Goal: Task Accomplishment & Management: Use online tool/utility

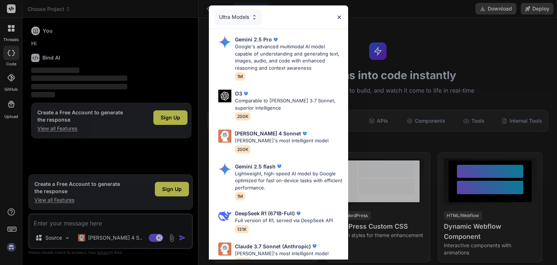
click at [339, 15] on img at bounding box center [339, 17] width 6 height 6
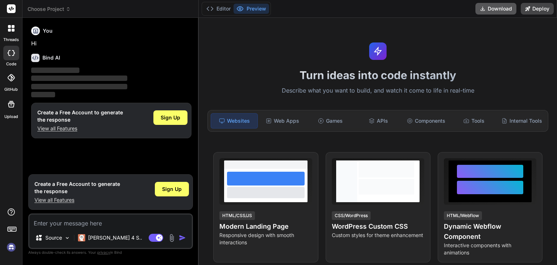
click at [495, 7] on button "Download" at bounding box center [495, 9] width 41 height 12
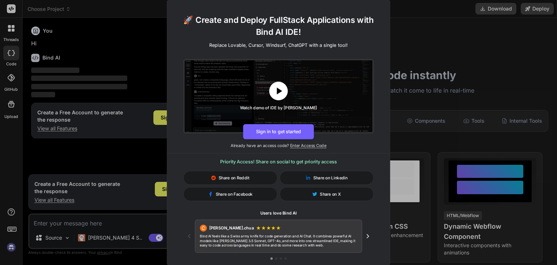
click at [282, 91] on icon at bounding box center [279, 91] width 12 height 12
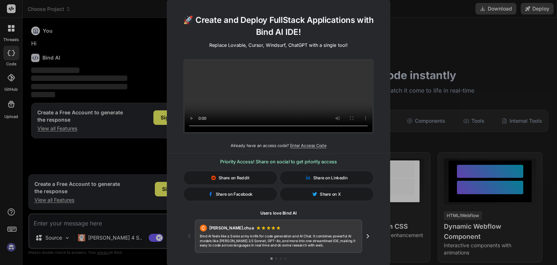
click at [379, 25] on h1 "🚀 Create and Deploy FullStack Applications with Bind AI IDE!" at bounding box center [278, 25] width 204 height 24
click at [417, 40] on div "🚀 Create and Deploy FullStack Applications with Bind AI IDE! Replace Lovable, C…" at bounding box center [278, 132] width 557 height 265
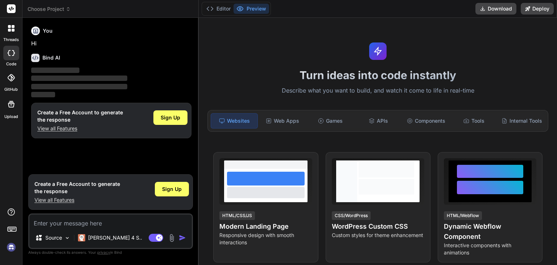
click at [245, 52] on div "Turn ideas into code instantly Describe what you want to build, and watch it co…" at bounding box center [378, 141] width 358 height 247
click at [496, 71] on h1 "Turn ideas into code instantly" at bounding box center [378, 75] width 350 height 13
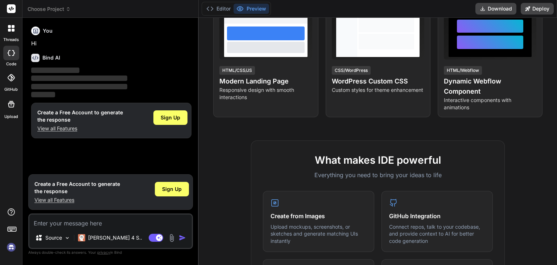
scroll to position [181, 0]
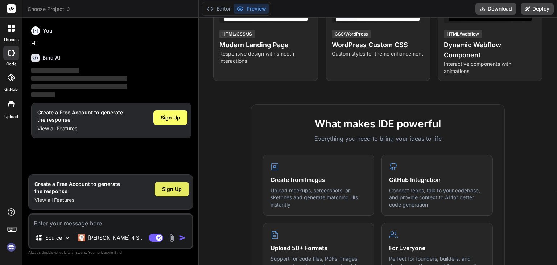
click at [170, 190] on span "Sign Up" at bounding box center [172, 188] width 20 height 7
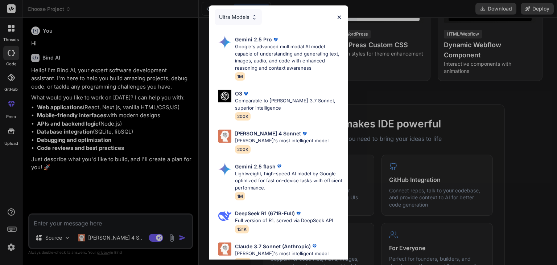
type textarea "x"
click at [281, 13] on div "Ultra Models" at bounding box center [278, 16] width 139 height 23
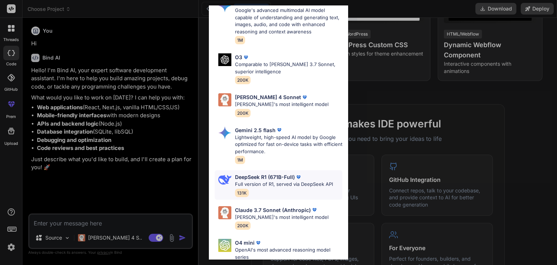
scroll to position [73, 0]
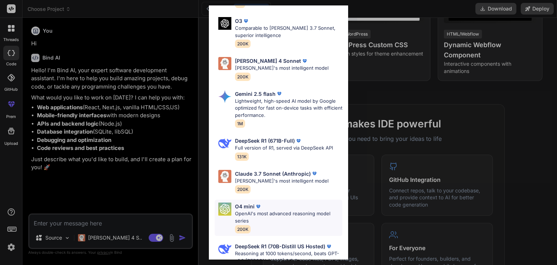
click at [268, 207] on div "O4 mini" at bounding box center [288, 206] width 107 height 8
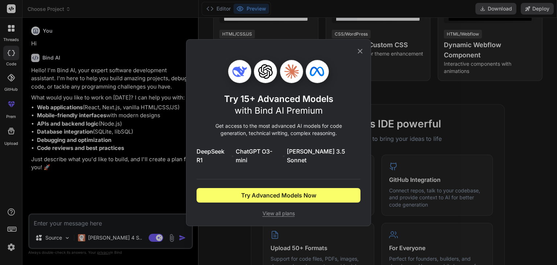
scroll to position [0, 0]
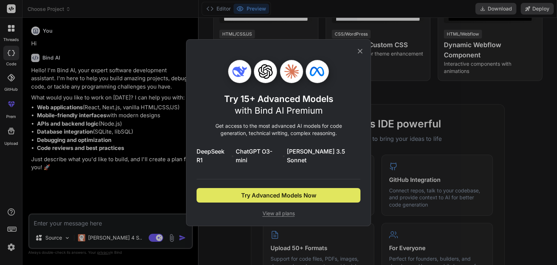
click at [280, 192] on span "Try Advanced Models Now" at bounding box center [278, 195] width 75 height 9
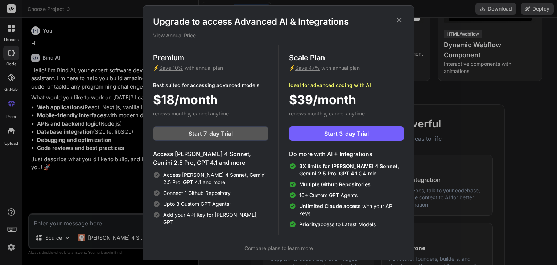
click at [207, 131] on span "Start 7-day Trial" at bounding box center [211, 133] width 44 height 9
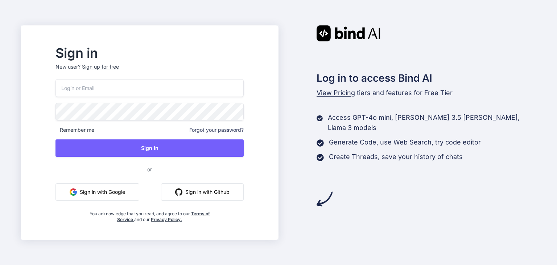
click at [135, 194] on button "Sign in with Google" at bounding box center [97, 191] width 84 height 17
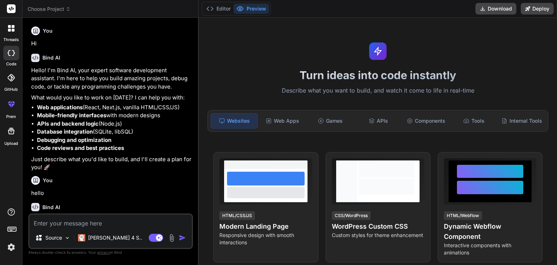
scroll to position [239, 0]
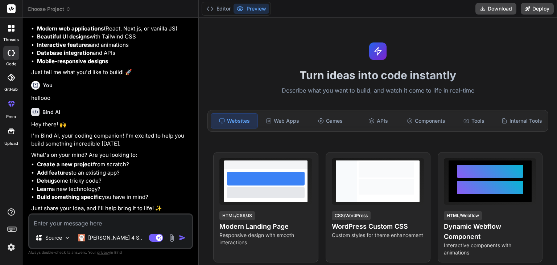
click at [119, 225] on textarea at bounding box center [110, 220] width 162 height 13
click at [65, 234] on div "Source" at bounding box center [52, 237] width 41 height 15
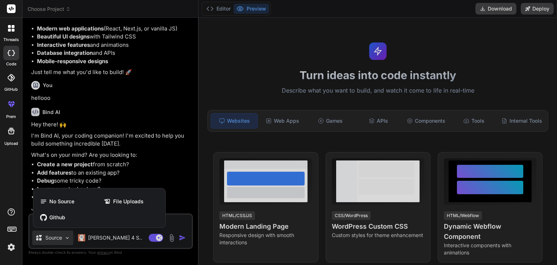
click at [65, 237] on div at bounding box center [278, 132] width 557 height 265
type textarea "x"
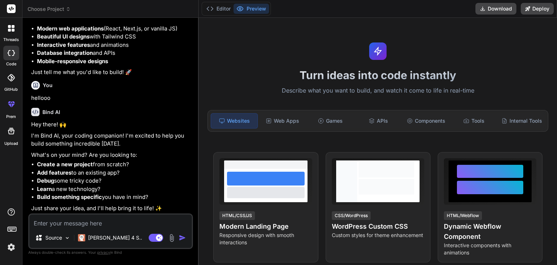
click at [70, 223] on textarea at bounding box center [110, 220] width 162 height 13
type textarea "I"
type textarea "x"
type textarea "I"
type textarea "x"
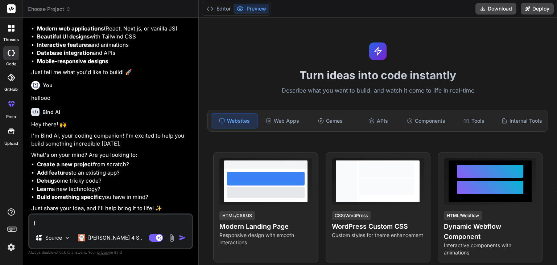
type textarea "I n"
type textarea "x"
type textarea "I ne"
type textarea "x"
type textarea "I nee"
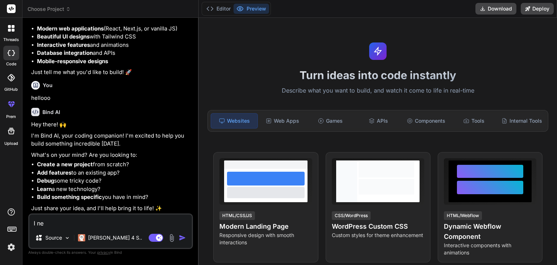
type textarea "x"
type textarea "I need"
type textarea "x"
type textarea "I need"
type textarea "x"
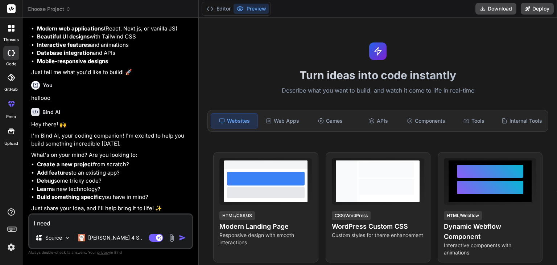
type textarea "I need y"
type textarea "x"
type textarea "I need"
type textarea "x"
type textarea "I need y"
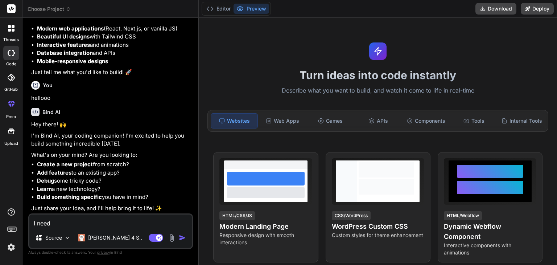
type textarea "x"
type textarea "I need yo"
type textarea "x"
type textarea "I need you"
type textarea "x"
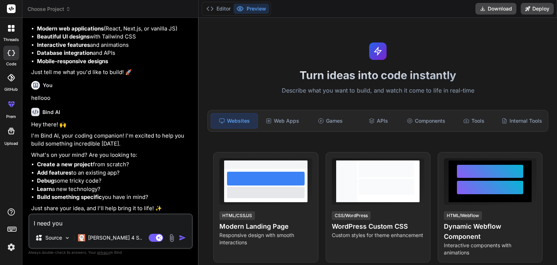
type textarea "I need you"
type textarea "x"
type textarea "I need you t"
type textarea "x"
type textarea "I need you to"
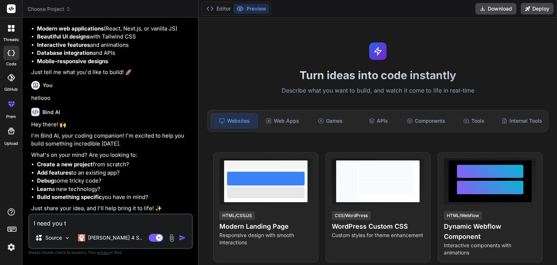
type textarea "x"
type textarea "I need you to"
type textarea "x"
type textarea "I need you to h"
type textarea "x"
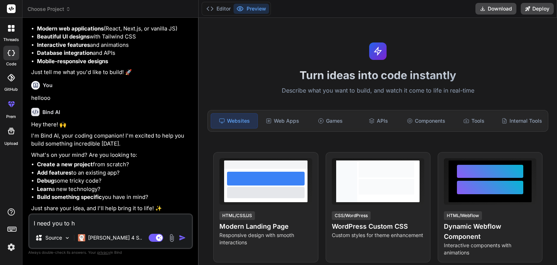
type textarea "I need you to he"
type textarea "x"
type textarea "I need you to hel"
type textarea "x"
type textarea "I need you to help"
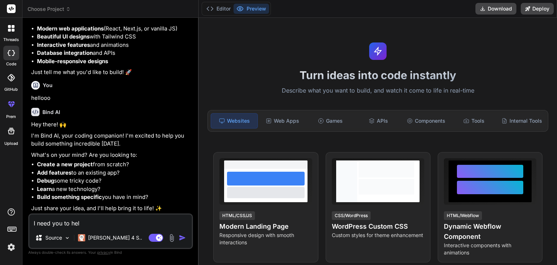
type textarea "x"
type textarea "I need you to help"
type textarea "x"
type textarea "I need you to help m"
type textarea "x"
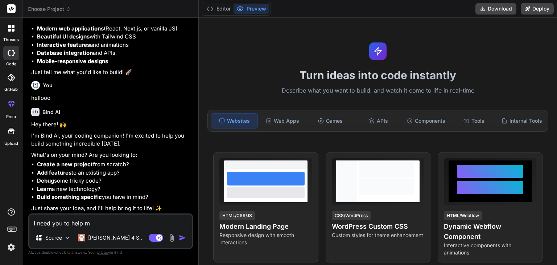
type textarea "I need you to help me"
type textarea "x"
type textarea "I need you to help me"
type textarea "x"
type textarea "I need you to help me b"
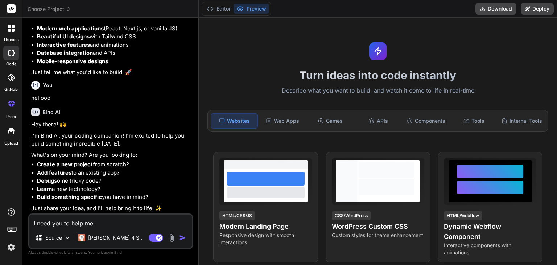
type textarea "x"
type textarea "I need you to help me bu"
type textarea "x"
type textarea "I need you to help me bui"
type textarea "x"
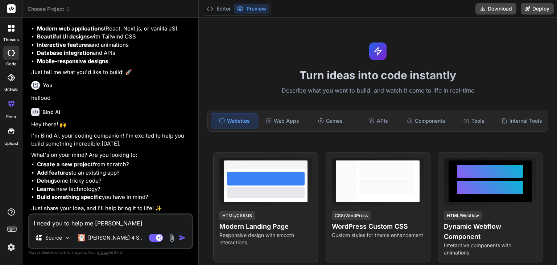
type textarea "I need you to help me buil"
type textarea "x"
type textarea "I need you to help me build"
type textarea "x"
type textarea "I need you to help me buildi"
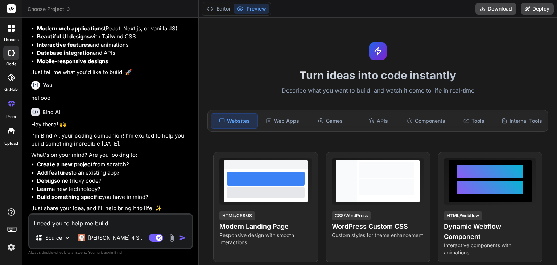
type textarea "x"
type textarea "I need you to help me buildin"
type textarea "x"
type textarea "I need you to help me building"
type textarea "x"
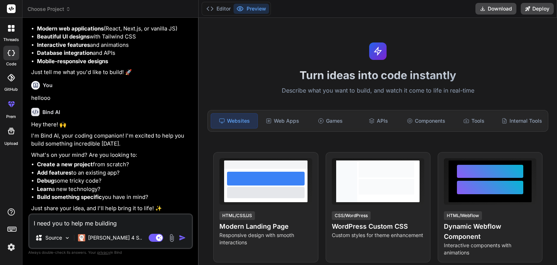
type textarea "I need you to help me building"
type textarea "x"
type textarea "I need you to help me building l"
type textarea "x"
type textarea "I need you to help me building la"
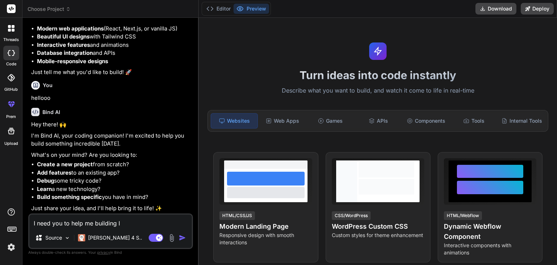
type textarea "x"
type textarea "I need you to help me building lat"
type textarea "x"
type textarea "I need you to help me building late"
type textarea "x"
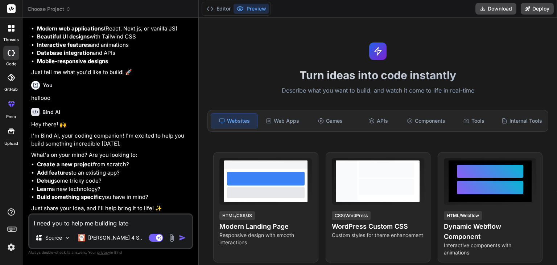
type textarea "I need you to help me building lates"
type textarea "x"
type textarea "I need you to help me building latest"
type textarea "x"
type textarea "I need you to help me building latest"
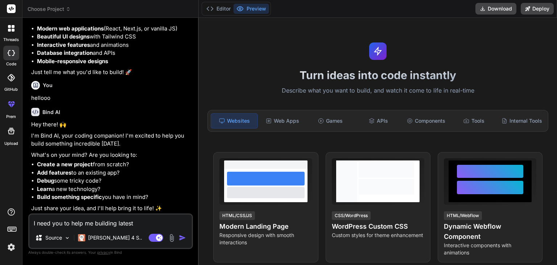
type textarea "x"
type textarea "I need you to help me building latest v"
type textarea "x"
type textarea "I need you to help me building latest ve"
type textarea "x"
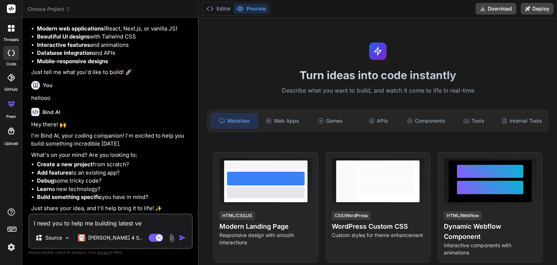
type textarea "I need you to help me building latest ver"
type textarea "x"
type textarea "I need you to help me building latest vers"
type textarea "x"
type textarea "I need you to help me building latest versi"
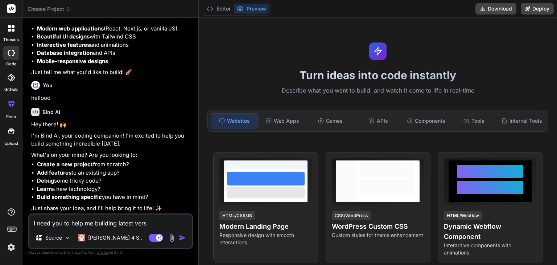
type textarea "x"
type textarea "I need you to help me building latest versio"
type textarea "x"
type textarea "I need you to help me building latest version"
type textarea "x"
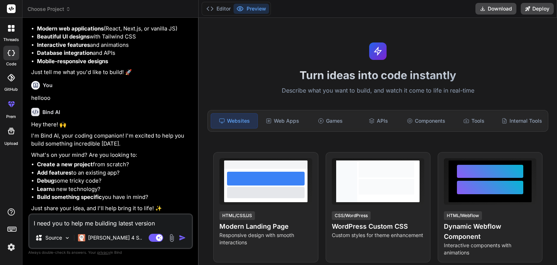
type textarea "I need you to help me building latest version"
type textarea "x"
type textarea "I need you to help me building latest version w"
type textarea "x"
type textarea "I need you to help me building latest version we"
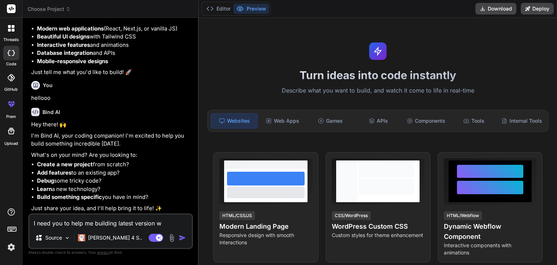
type textarea "x"
type textarea "I need you to help me building latest version web"
type textarea "x"
type textarea "I need you to help me building latest version web"
type textarea "x"
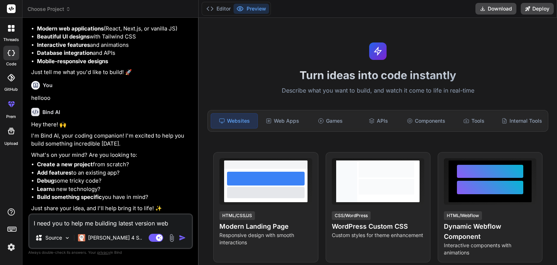
type textarea "I need you to help me building latest version web a"
type textarea "x"
type textarea "I need you to help me building latest version web ap"
type textarea "x"
type textarea "I need you to help me building latest version web app"
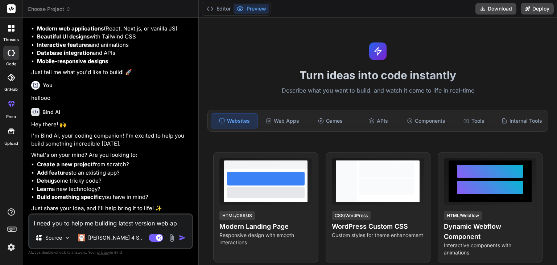
type textarea "x"
type textarea "I need you to help me building latest version web appl"
type textarea "x"
type textarea "I need you to help me building latest version web appli"
type textarea "x"
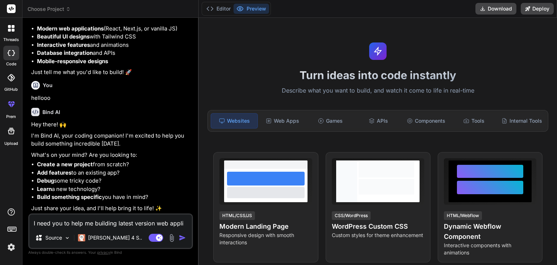
type textarea "I need you to help me building latest version web applic"
type textarea "x"
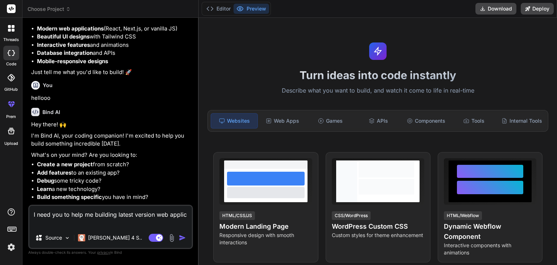
type textarea "I need you to help me building latest version web applica"
type textarea "x"
type textarea "I need you to help me building latest version web applicat"
type textarea "x"
type textarea "I need you to help me building latest version web applicati"
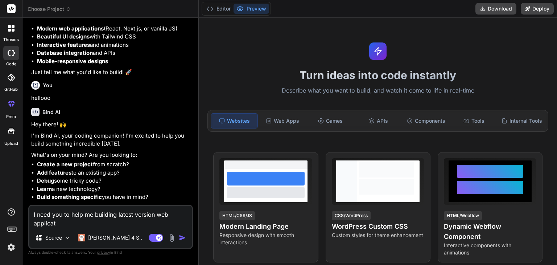
type textarea "x"
type textarea "I need you to help me building latest version web applicatio"
type textarea "x"
type textarea "I need you to help me building latest version web application"
type textarea "x"
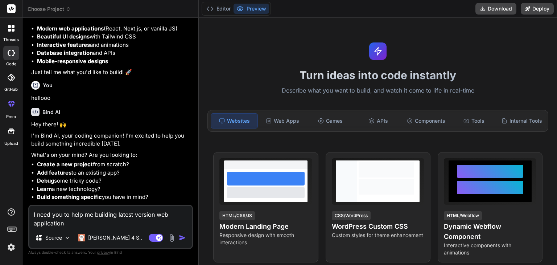
type textarea "I need you to help me building latest version web application"
type textarea "x"
type textarea "I need you to help me building latest version web application c"
type textarea "x"
type textarea "I need you to help me building latest version web application ca"
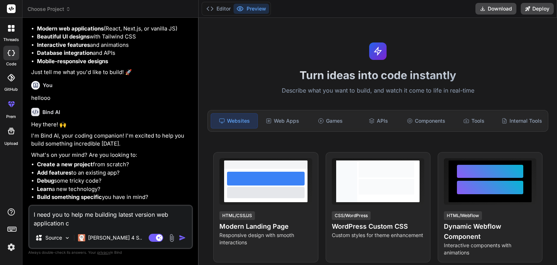
type textarea "x"
type textarea "I need you to help me building latest version web application cal"
type textarea "x"
type textarea "I need you to help me building latest version web application call"
type textarea "x"
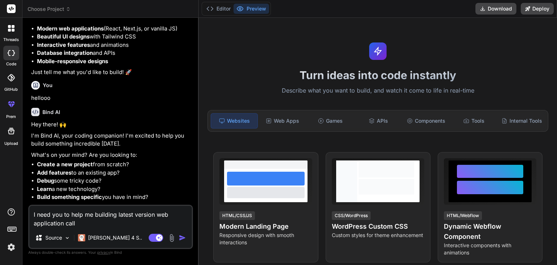
type textarea "I need you to help me building latest version web application calle"
type textarea "x"
type textarea "I need you to help me building latest version web application called"
type textarea "x"
type textarea "I need you to help me building latest version web application called"
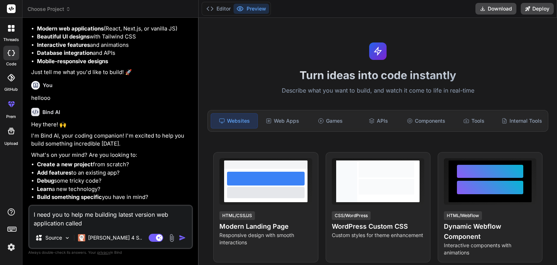
type textarea "x"
type textarea "I need you to help me building latest version web application called :"
type textarea "x"
type textarea "I need you to help me building latest version web application called :"
type textarea "x"
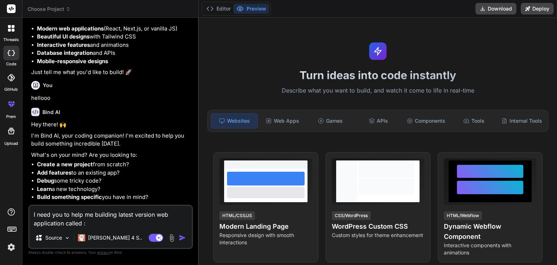
click at [45, 220] on textarea "I need you to help me building latest version web application called :" at bounding box center [110, 217] width 162 height 22
click at [94, 222] on textarea "I need you to help me building latest version web application called :" at bounding box center [110, 217] width 162 height 22
paste textarea "DIGITAL APPOINTMENT AND QUEUE MANAGEMENT SYSTEM A case study of MUSANZE Health …"
type textarea "I need you to help me building latest version web application called : DIGITAL …"
type textarea "x"
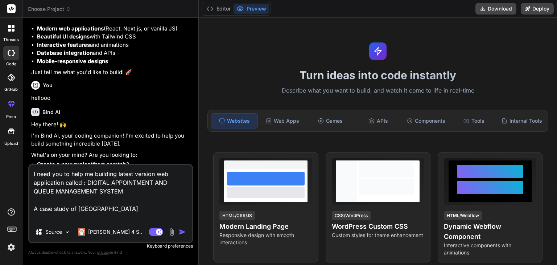
type textarea "I need you to help me building latest version web application called : DIGITAL …"
click at [185, 230] on img "button" at bounding box center [182, 231] width 7 height 7
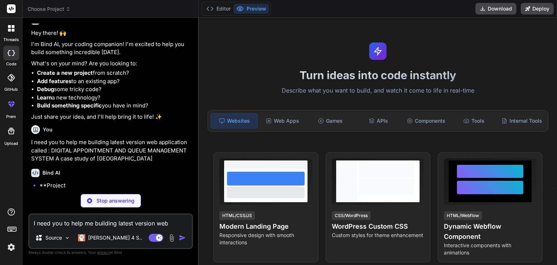
scroll to position [330, 0]
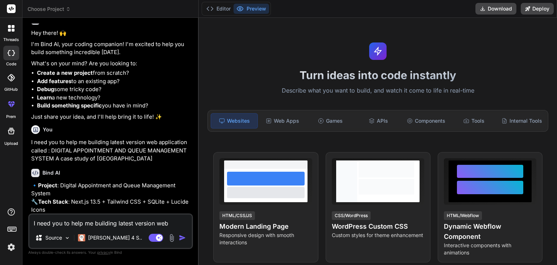
type textarea "x"
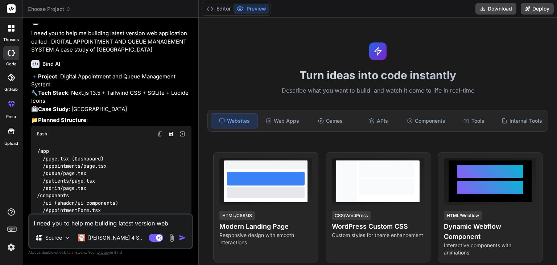
click at [100, 102] on p "🔹 Project : Digital Appointment and Queue Management System 🔧 Tech Stack : Next…" at bounding box center [111, 93] width 160 height 41
click at [93, 103] on p "🔹 Project : Digital Appointment and Queue Management System 🔧 Tech Stack : Next…" at bounding box center [111, 93] width 160 height 41
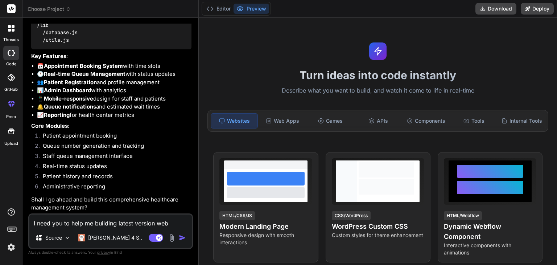
scroll to position [670, 0]
click at [116, 222] on textarea "I need you to help me building latest version web application called : DIGITAL …" at bounding box center [110, 220] width 162 height 13
type textarea "i"
type textarea "x"
type textarea "i"
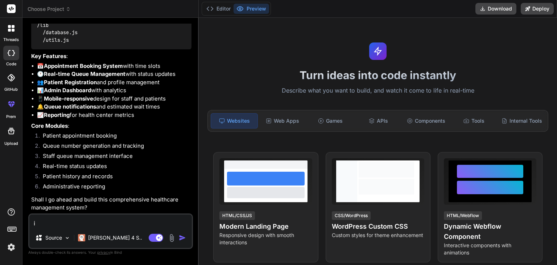
type textarea "x"
type textarea "i N"
type textarea "x"
type textarea "i NE"
type textarea "x"
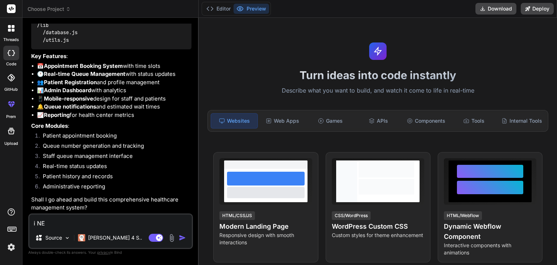
type textarea "i NEE"
type textarea "x"
type textarea "i NEED"
type textarea "x"
type textarea "i NEED"
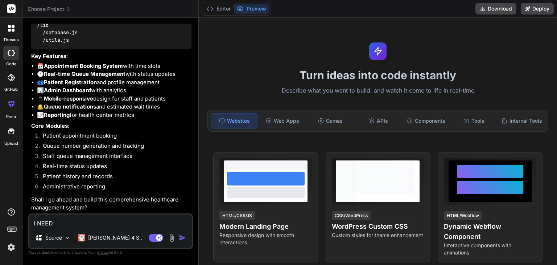
type textarea "x"
type textarea "i NEED T"
type textarea "x"
type textarea "i NEED TO"
type textarea "x"
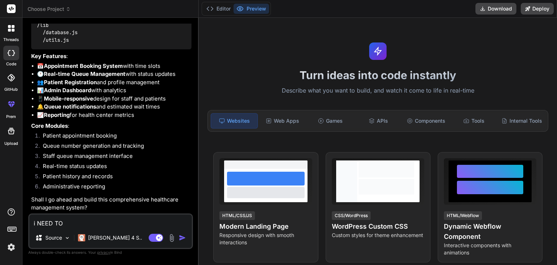
type textarea "i NEED TO"
type textarea "x"
type textarea "i NEED TO U"
type textarea "x"
type textarea "i NEED TO US"
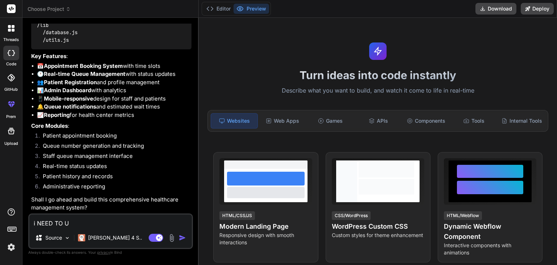
type textarea "x"
type textarea "i NEED TO USE"
type textarea "x"
type textarea "i NEED TO USE"
type textarea "x"
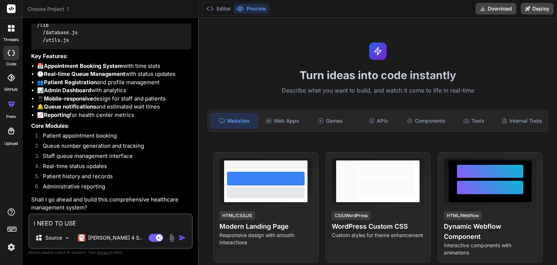
type textarea "i NEED TO USE P"
type textarea "x"
type textarea "i NEED TO USE PH"
type textarea "x"
type textarea "i NEED TO USE PHP"
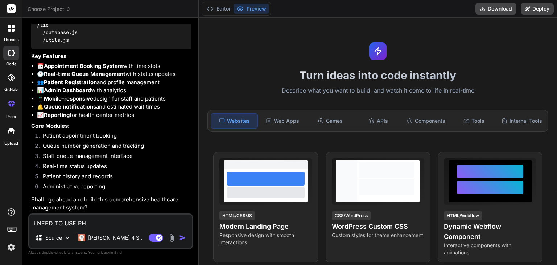
type textarea "x"
type textarea "i NEED TO USE PHP"
type textarea "x"
type textarea "i NEED TO USE PHP W"
type textarea "x"
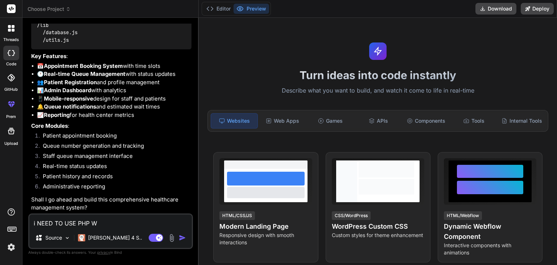
type textarea "i NEED TO USE PHP WI"
type textarea "x"
type textarea "i NEED TO USE PHP WIT"
type textarea "x"
type textarea "i NEED TO USE PHP WITH"
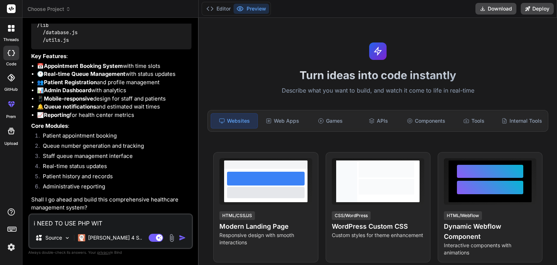
type textarea "x"
type textarea "i NEED TO USE PHP WITH"
type textarea "x"
type textarea "i NEED TO USE PHP WITH M"
type textarea "x"
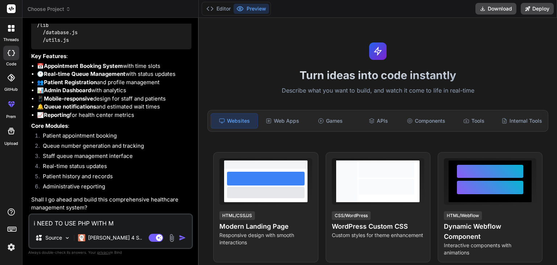
type textarea "i NEED TO USE PHP WITH MY"
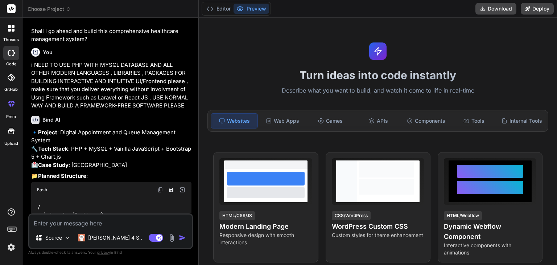
scroll to position [858, 0]
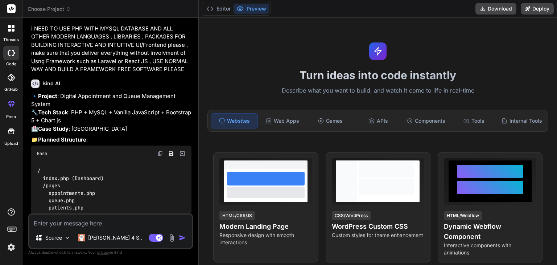
click at [116, 133] on p "🔹 Project : Digital Appointment and Queue Management System 🔧 Tech Stack : PHP …" at bounding box center [111, 112] width 160 height 41
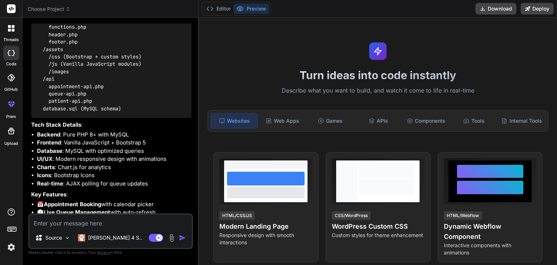
scroll to position [1148, 0]
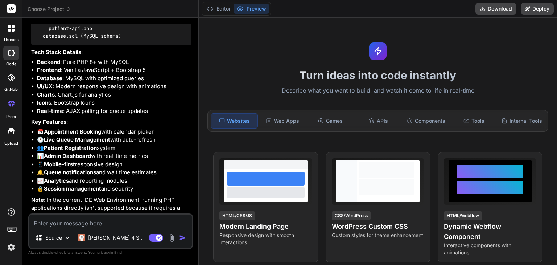
click at [280, 36] on div "Turn ideas into code instantly Describe what you want to build, and watch it co…" at bounding box center [378, 141] width 358 height 247
click at [96, 99] on li "Charts : Chart.js for analytics" at bounding box center [114, 95] width 154 height 8
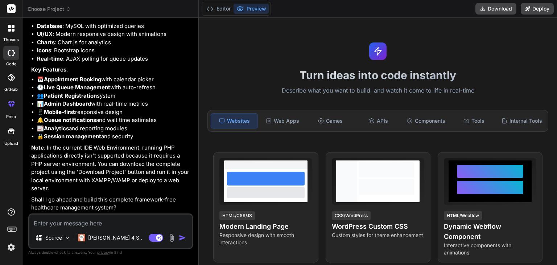
scroll to position [1233, 0]
click at [133, 152] on p "Note : In the current IDE Web Environment, running PHP applications directly is…" at bounding box center [111, 168] width 160 height 49
click at [130, 157] on p "Note : In the current IDE Web Environment, running PHP applications directly is…" at bounding box center [111, 168] width 160 height 49
click at [129, 166] on p "Note : In the current IDE Web Environment, running PHP applications directly is…" at bounding box center [111, 168] width 160 height 49
click at [108, 227] on textarea at bounding box center [110, 220] width 162 height 13
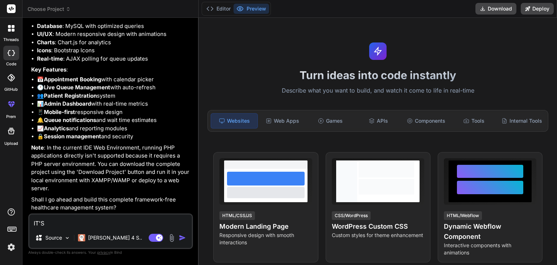
paste textarea "i NEED TO USE PHP WITH MYSQL DATABASE AND ALL OTHER MODERN LANGUAGES , LIBRARIE…"
paste textarea "DIGITAL APPOINTMENT AND QUEUE MANAGEMENT SYSTEM A case study of MUSANZE Health …"
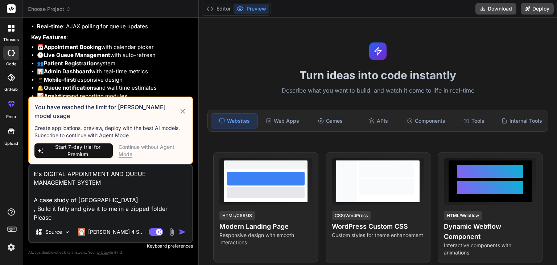
click at [69, 150] on span "Start 7-day trial for Premium" at bounding box center [78, 150] width 64 height 15
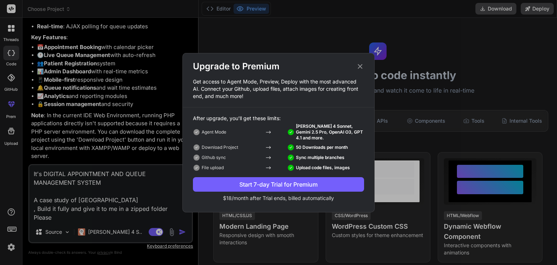
click at [263, 185] on div "Start 7-day Trial for Premium" at bounding box center [278, 184] width 171 height 9
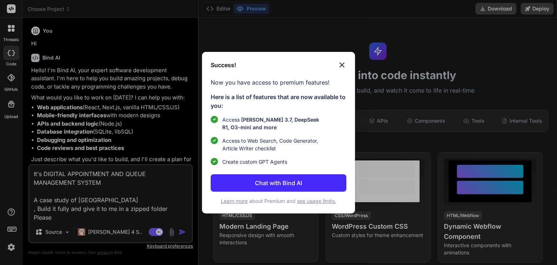
scroll to position [860, 0]
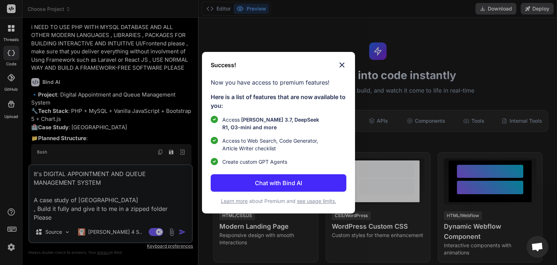
click at [278, 186] on p "Chat with Bind AI" at bounding box center [278, 182] width 47 height 9
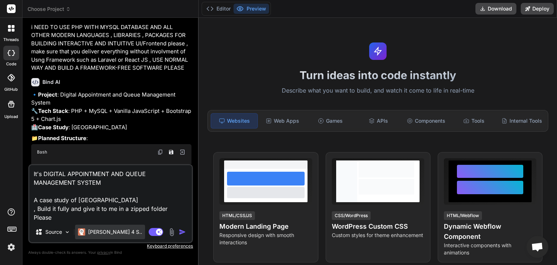
click at [107, 230] on p "[PERSON_NAME] 4 S.." at bounding box center [115, 231] width 54 height 7
click at [109, 233] on p "[PERSON_NAME] 4 S.." at bounding box center [115, 231] width 54 height 7
click at [181, 230] on img "button" at bounding box center [182, 231] width 7 height 7
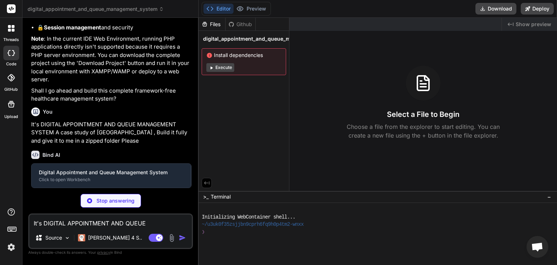
scroll to position [1324, 0]
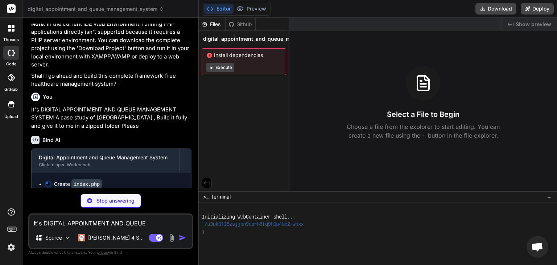
click at [349, 69] on div "Select a File to Begin Choose a file from the explorer to start editing. You ca…" at bounding box center [423, 103] width 268 height 74
click at [226, 68] on button "Execute" at bounding box center [220, 67] width 28 height 9
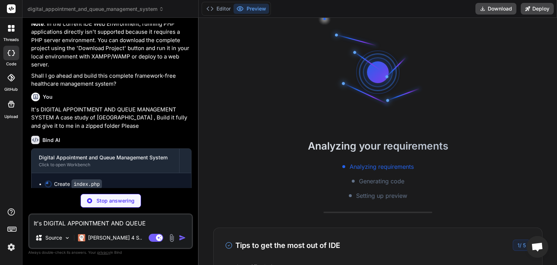
scroll to position [1371, 0]
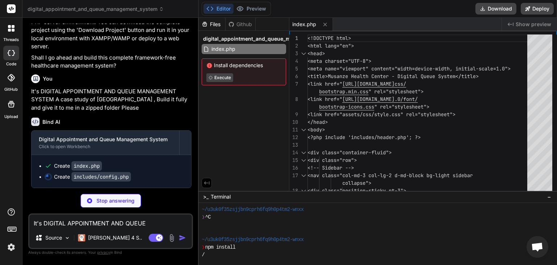
type textarea "x"
type textarea "// Start session if not already started if (session_status() == PHP_SESSION_NON…"
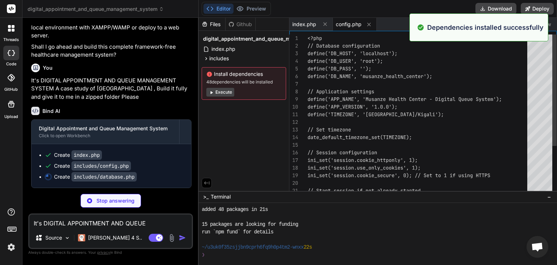
scroll to position [90, 0]
type textarea "x"
type textarea "?>"
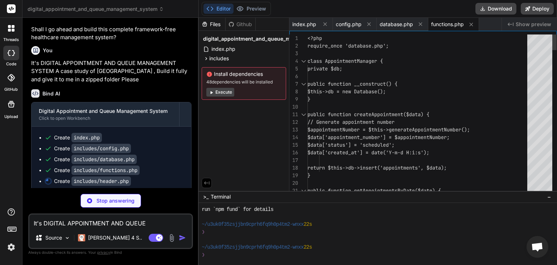
type textarea "x"
type textarea "</div> </nav>"
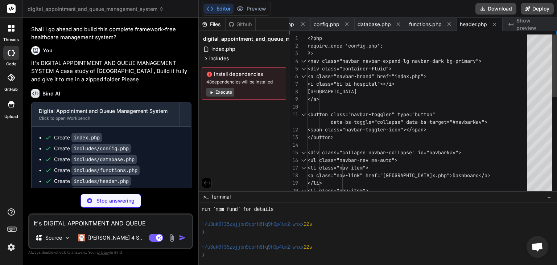
type textarea "x"
type textarea "</div> </div> </div> </footer>"
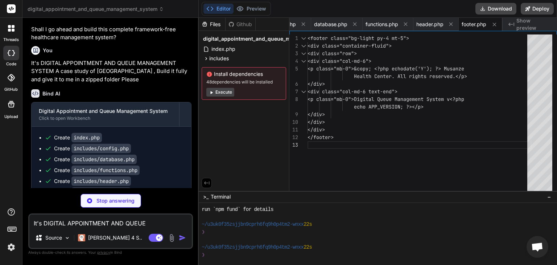
scroll to position [1436, 0]
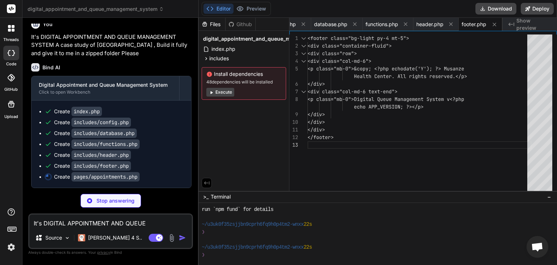
type textarea "x"
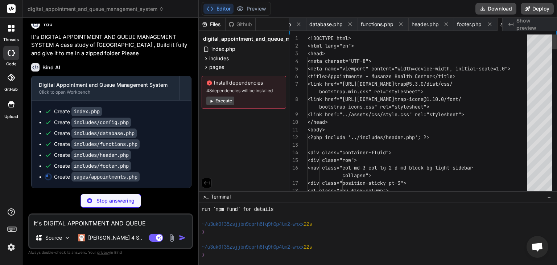
scroll to position [0, 133]
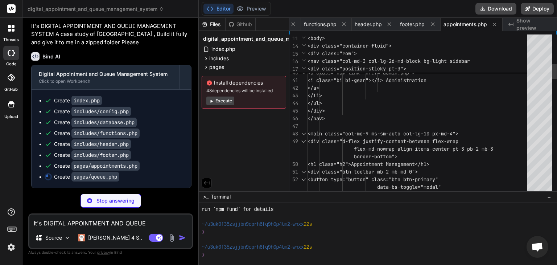
type textarea "x"
type textarea "<a class="nav-link" href="patients.php"> <i class="bi bi-people"></i> Patients …"
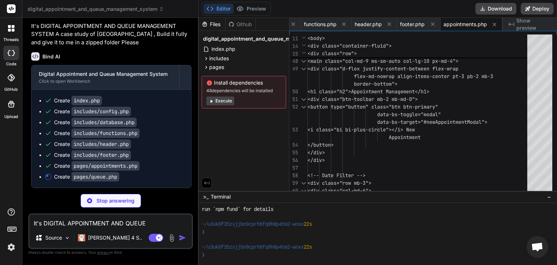
click at [520, 26] on span "Show preview" at bounding box center [533, 24] width 35 height 15
type textarea "x"
type textarea "<script src="https://cdn.jsdelivr.net/npm/bootstrap@5.3.0/dist/js/bootstrap.bun…"
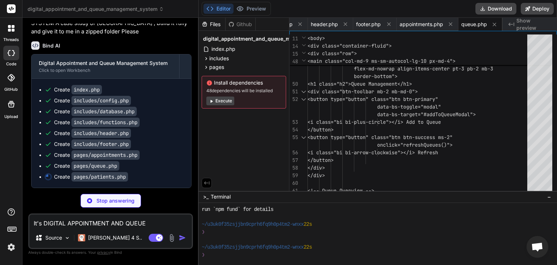
click at [521, 24] on span "Show preview" at bounding box center [533, 24] width 35 height 15
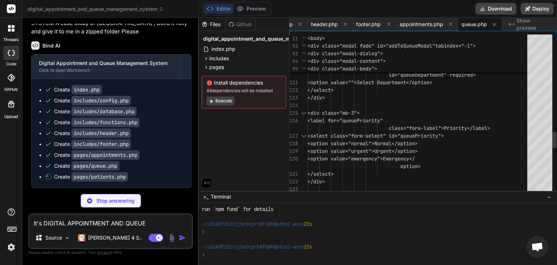
type textarea "x"
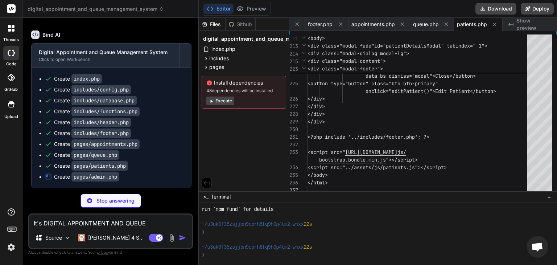
scroll to position [1469, 0]
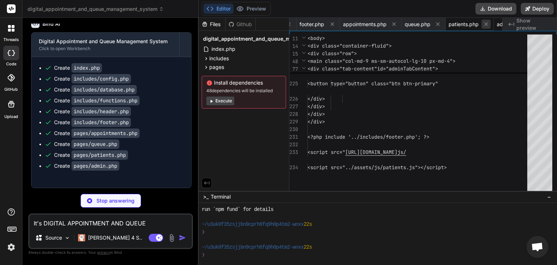
type textarea "x"
type textarea "jsonResponse(['success' => false, 'message' => $e->getMessage()], 500); } ?>"
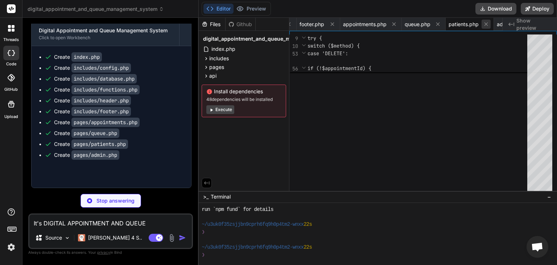
type textarea "x"
type textarea "} catch (Exception $e) { jsonResponse(['success' => false, 'message' => $e->get…"
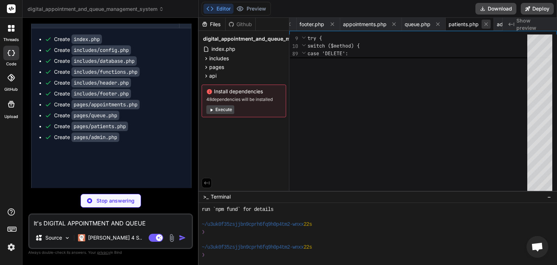
type textarea "x"
type textarea "default: jsonResponse(['success' => false, 'message' => 'Invalid action'], 400)…"
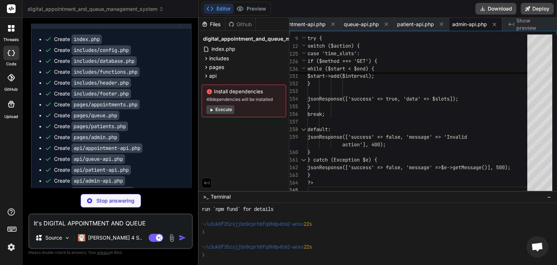
scroll to position [1523, 0]
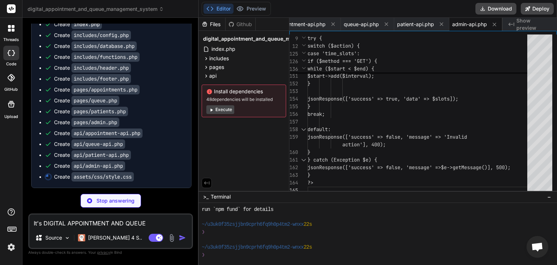
type textarea "x"
type textarea "display: none !important; } .queue-ticket { border: 2px solid #000; page-break-…"
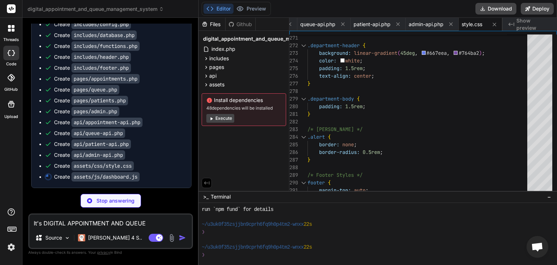
scroll to position [1534, 0]
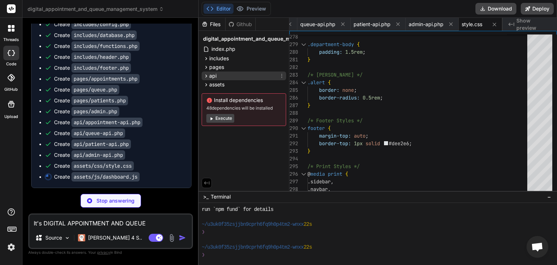
click at [207, 77] on icon at bounding box center [206, 76] width 6 height 6
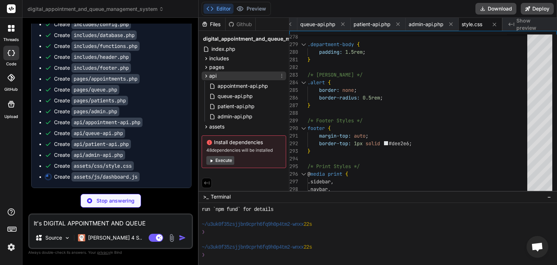
click at [207, 77] on icon at bounding box center [206, 76] width 6 height 6
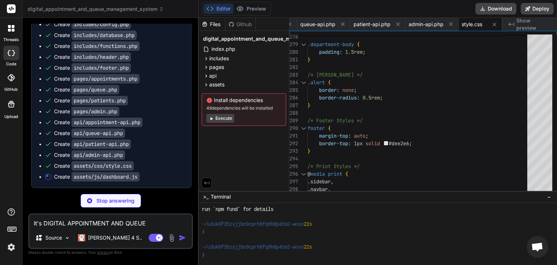
click at [540, 248] on span "Open chat" at bounding box center [537, 247] width 12 height 10
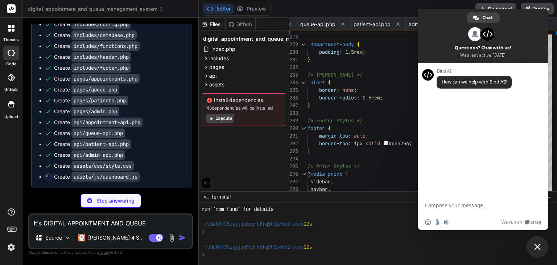
scroll to position [0, 0]
click at [540, 248] on span "Close chat" at bounding box center [537, 246] width 7 height 7
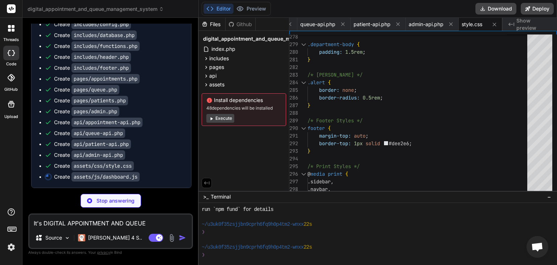
click at [540, 248] on span "Open chat" at bounding box center [537, 247] width 12 height 10
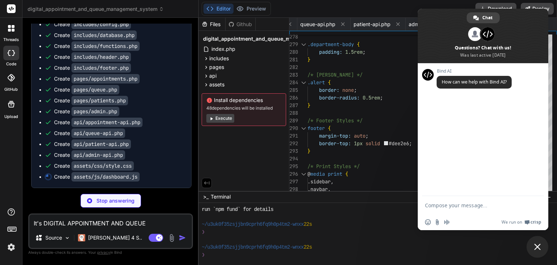
click at [540, 248] on span "Close chat" at bounding box center [537, 246] width 7 height 7
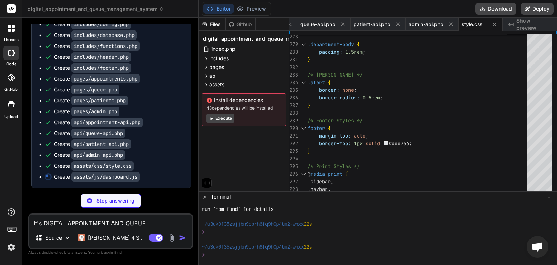
type textarea "x"
type textarea "// Initialize dashboard when DOM is loaded document.addEventListener('DOMConten…"
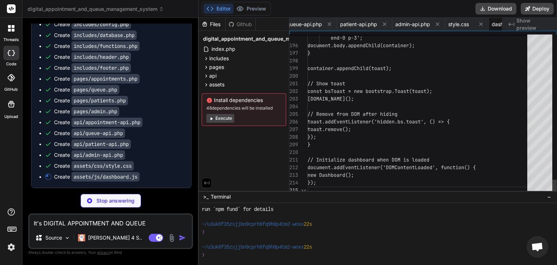
scroll to position [0, 600]
click at [540, 248] on span "Open chat" at bounding box center [537, 247] width 12 height 10
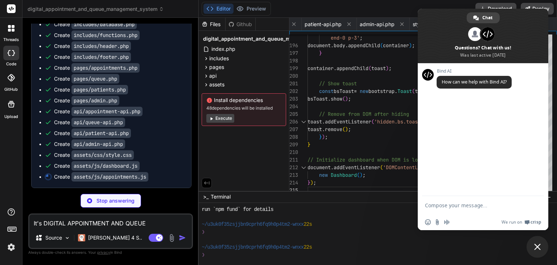
click at [540, 248] on span "Close chat" at bounding box center [537, 246] width 7 height 7
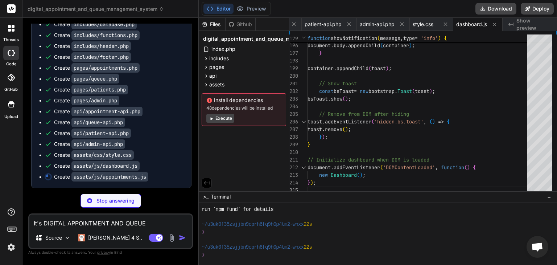
type textarea "x"
type textarea "window.loadAppointments = function() { window.appointmentManager.loadAppointmen…"
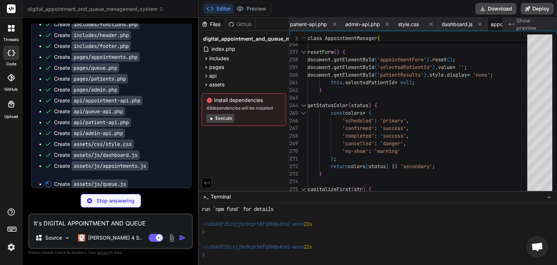
scroll to position [0, 657]
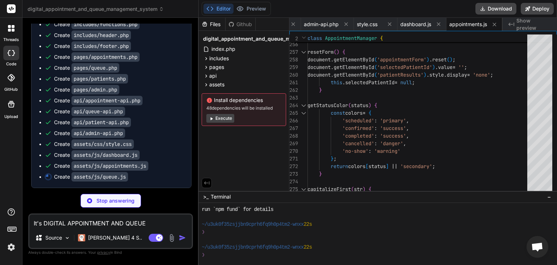
type textarea "x"
type textarea "});"
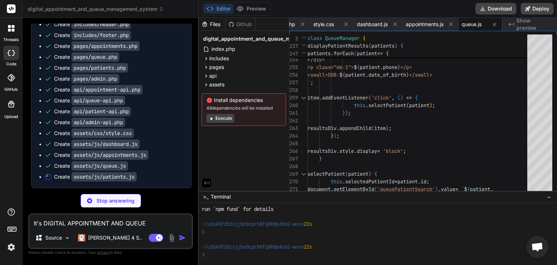
type textarea "x"
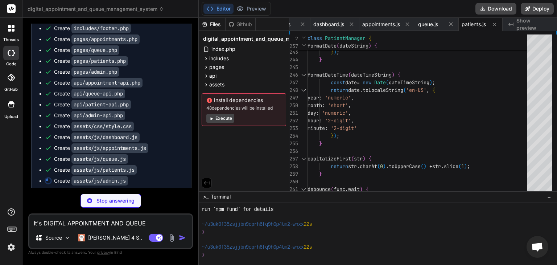
scroll to position [1578, 0]
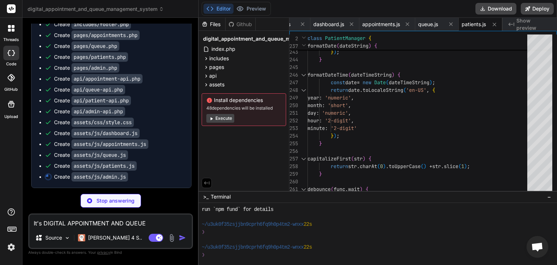
type textarea "x"
type textarea "window.adminManager.clearOldRecords(); }; // Initialize when DOM is loaded docu…"
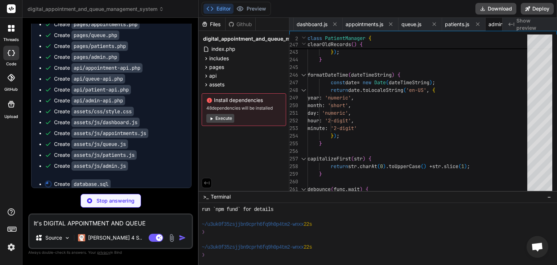
scroll to position [0, 788]
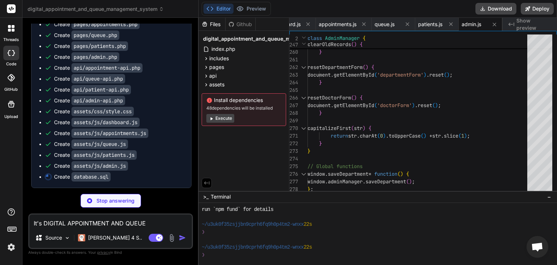
type textarea "x"
type textarea "SUM(CASE WHEN q.status = 'waiting' THEN 1 ELSE 0 END) as waiting, AVG(CASE WHEN…"
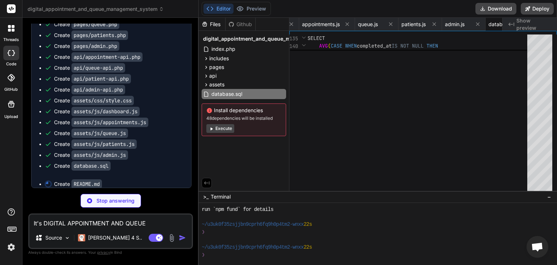
scroll to position [0, 838]
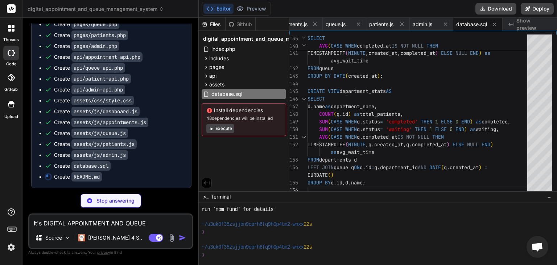
type textarea "x"
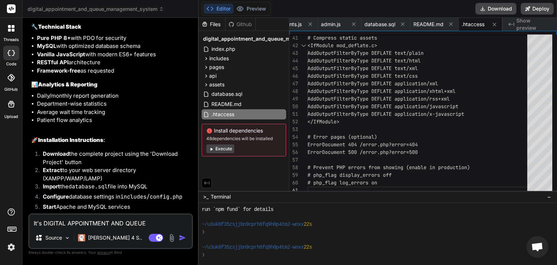
scroll to position [1982, 0]
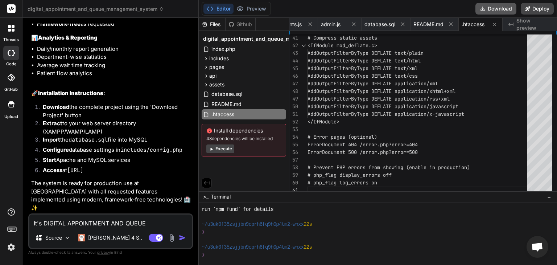
click at [505, 8] on button "Download" at bounding box center [495, 9] width 41 height 12
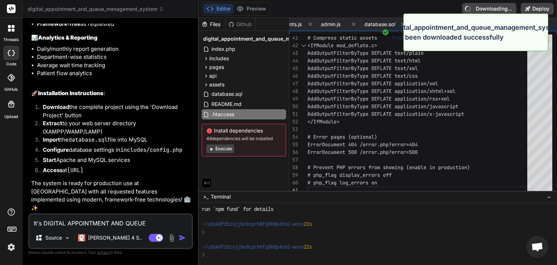
type textarea "x"
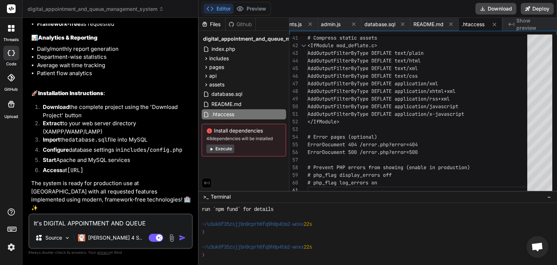
click at [120, 226] on textarea "It's DIGITAL APPOINTMENT AND QUEUE MANAGEMENT SYSTEM A case study of MUSANZE He…" at bounding box center [110, 220] width 162 height 13
type textarea "R"
type textarea "x"
type textarea "RE"
type textarea "x"
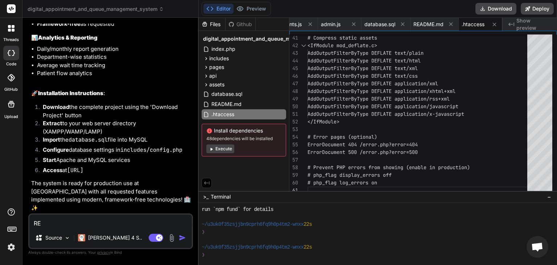
type textarea "REM"
type textarea "x"
type textarea "REMO"
type textarea "x"
type textarea "REMOV"
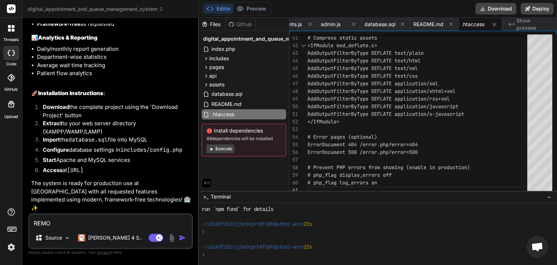
type textarea "x"
type textarea "REMOVE"
type textarea "x"
type textarea "REMOVE"
type textarea "x"
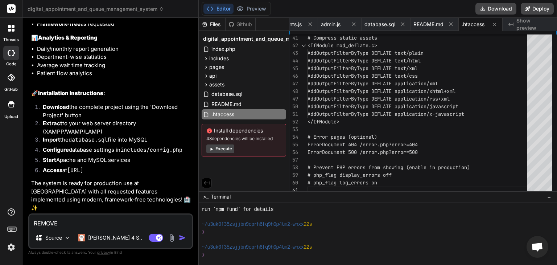
type textarea "REMOVE T"
type textarea "x"
type textarea "REMOVE TH"
type textarea "x"
type textarea "REMOVE THI"
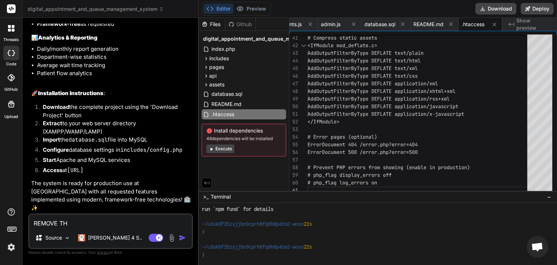
type textarea "x"
type textarea "REMOVE THIS"
type textarea "x"
type textarea "REMOVE THIS"
type textarea "x"
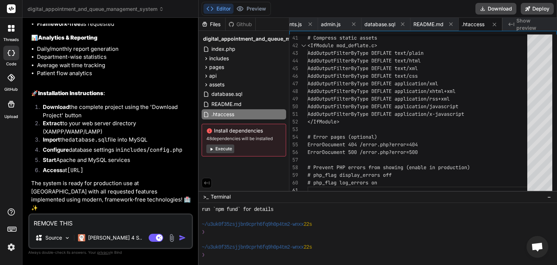
type textarea "REMOVE THIS E"
type textarea "x"
type textarea "REMOVE THIS ER"
type textarea "x"
type textarea "REMOVE THIS ERR"
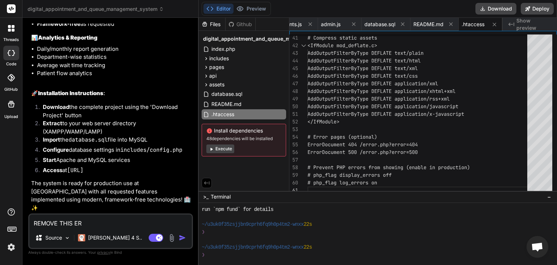
type textarea "x"
type textarea "REMOVE THIS ERRO"
type textarea "x"
type textarea "REMOVE THIS ERRO"
type textarea "x"
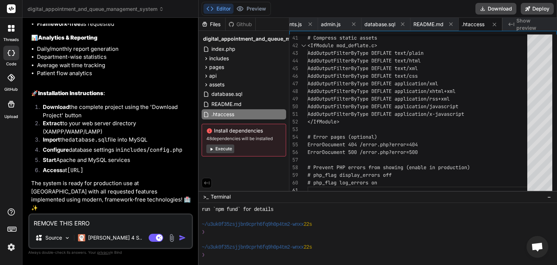
type textarea "REMOVE THIS ERRO W"
type textarea "x"
type textarea "REMOVE THIS ERRO WH"
type textarea "x"
type textarea "REMOVE THIS ERRO WHE"
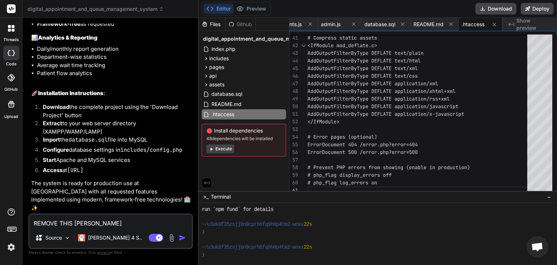
type textarea "x"
type textarea "REMOVE THIS ERRO WHEN"
type textarea "x"
type textarea "REMOVE THIS ERRO WHENE"
type textarea "x"
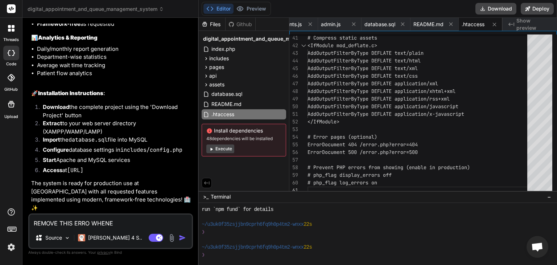
type textarea "REMOVE THIS ERRO WHENEV"
type textarea "x"
type textarea "REMOVE THIS ERRO WHENEVE"
type textarea "x"
type textarea "REMOVE THIS ERRO WHENEVER"
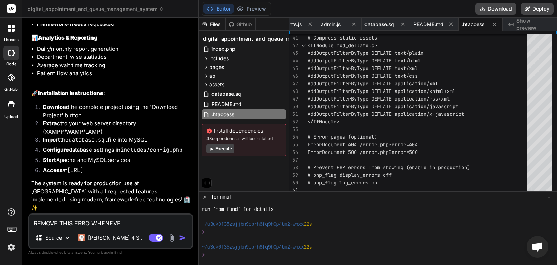
type textarea "x"
type textarea "REMOVE THIS ERRO WHENEVER"
type textarea "x"
type textarea "REMOVE THIS ERRO WHENEVER i"
type textarea "x"
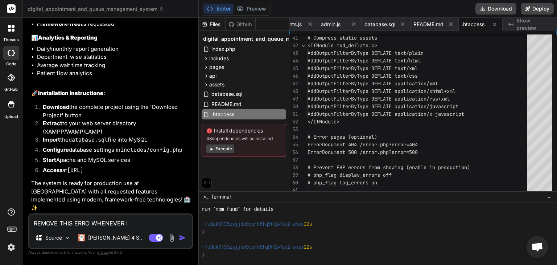
type textarea "REMOVE THIS ERRO WHENEVER i"
type textarea "x"
type textarea "REMOVE THIS ERRO WHENEVER i R"
type textarea "x"
type textarea "REMOVE THIS ERRO WHENEVER i RU"
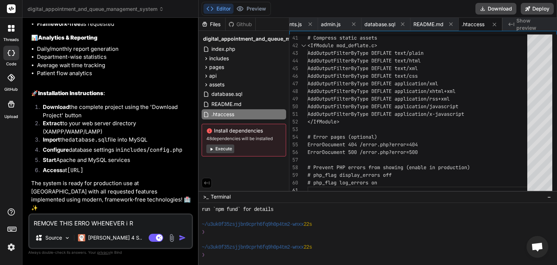
type textarea "x"
type textarea "REMOVE THIS ERRO WHENEVER i RUN"
type textarea "x"
type textarea "REMOVE THIS ERRO WHENEVER i RUN"
type textarea "x"
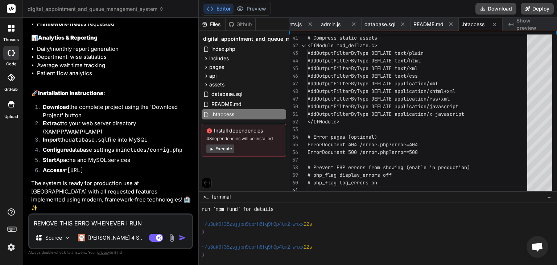
type textarea "REMOVE THIS ERRO WHENEVER i RUN F"
type textarea "x"
type textarea "REMOVE THIS ERRO WHENEVER i RUN FI"
type textarea "x"
type textarea "REMOVE THIS ERRO WHENEVER i RUN FIR"
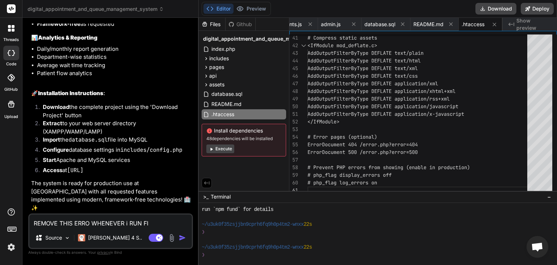
type textarea "x"
type textarea "REMOVE THIS ERRO WHENEVER i RUN FIRS"
type textarea "x"
type textarea "REMOVE THIS ERRO WHENEVER i RUN FIRST"
type textarea "x"
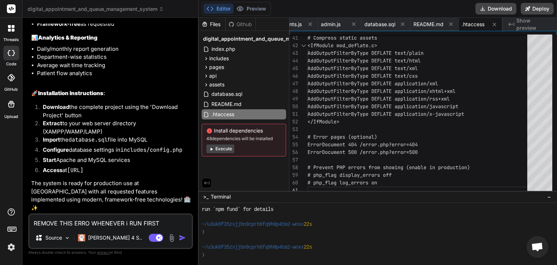
type textarea "REMOVE THIS ERRO WHENEVER i RUN FIRST"
type textarea "x"
type textarea "REMOVE THIS ERRO WHENEVER i RUN FIRST"
type textarea "x"
type textarea "REMOVE THIS ERRO WHENEVER i RUN FIRS"
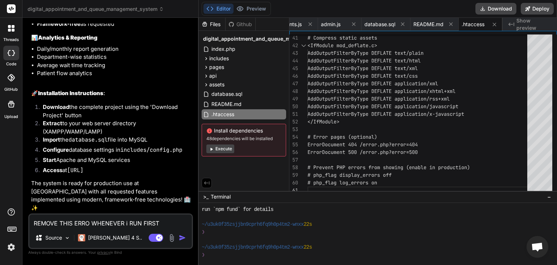
type textarea "x"
type textarea "REMOVE THIS ERRO WHENEVER i RUN FIR"
type textarea "x"
type textarea "REMOVE THIS ERRO WHENEVER i RUN FI"
type textarea "x"
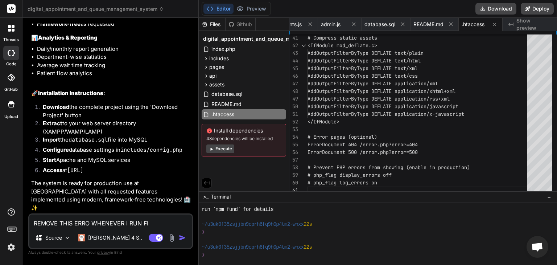
type textarea "REMOVE THIS ERRO WHENEVER i RUN F"
type textarea "x"
type textarea "REMOVE THIS ERRO WHENEVER i RUN"
type textarea "x"
type textarea "REMOVE THIS ERRO WHENEVER i RUN T"
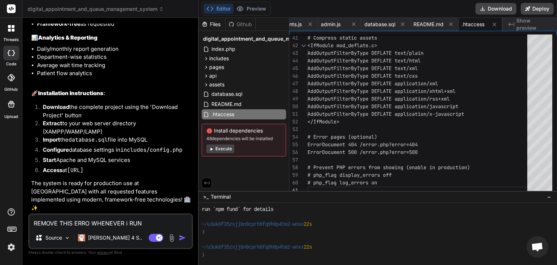
type textarea "x"
type textarea "REMOVE THIS ERRO WHENEVER i RUN TH"
type textarea "x"
type textarea "REMOVE THIS ERRO WHENEVER i RUN THI"
type textarea "x"
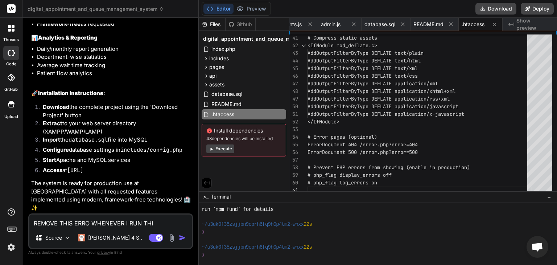
type textarea "REMOVE THIS ERRO WHENEVER i RUN THIS"
type textarea "x"
type textarea "REMOVE THIS ERRO WHENEVER i RUN THIS"
type textarea "x"
type textarea "REMOVE THIS ERRO WHENEVER i RUN THIS :"
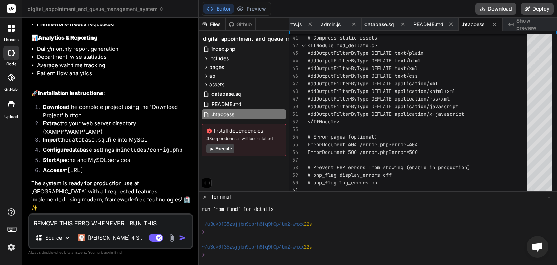
type textarea "x"
type textarea "REMOVE THIS ERRO WHENEVER i RUN THIS :"
type textarea "x"
paste textarea "http://localhost/digital_appointment_and_queue_management_system"
type textarea "REMOVE THIS ERRO WHENEVER i RUN THIS : http://localhost/digital_appointment_and…"
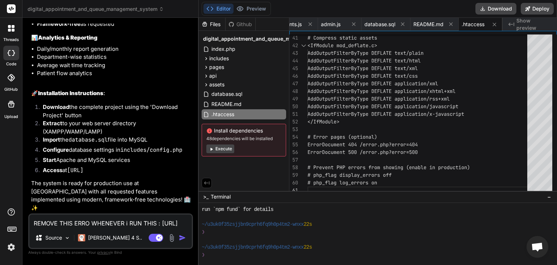
type textarea "x"
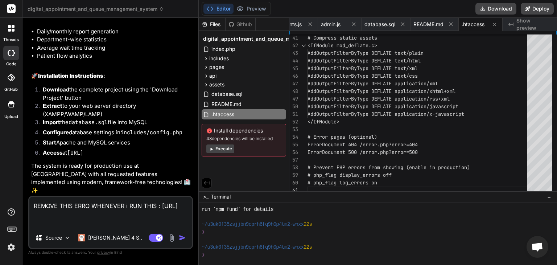
type textarea "REMOVE THIS ERRO WHENEVER i RUN THIS : http://localhost/digital_appointment_and…"
type textarea "x"
type textarea "REMOVE THIS ERRO WHENEVER i RUN THIS : http://localhost/digital_appointment_and…"
type textarea "x"
type textarea "REMOVE THIS ERRO WHENEVER i RUN THIS : http://localhost/digital_appointment_and…"
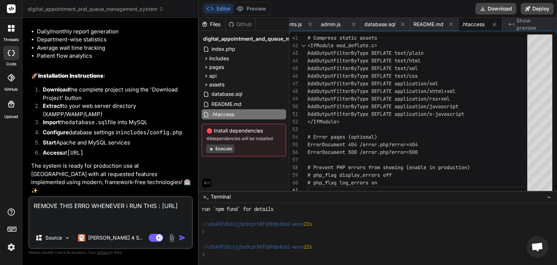
type textarea "x"
type textarea "REMOVE THIS ERRO WHENEVER i RUN THIS : http://localhost/digital_appointment_and…"
type textarea "x"
paste textarea "Internal Server Error The server encountered an internal error or misconfigurat…"
type textarea "REMOVE THIS ERRO WHENEVER i RUN THIS : http://localhost/digital_appointment_and…"
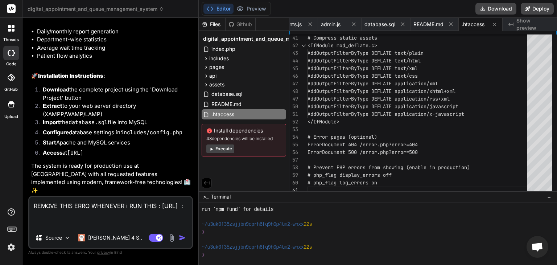
type textarea "x"
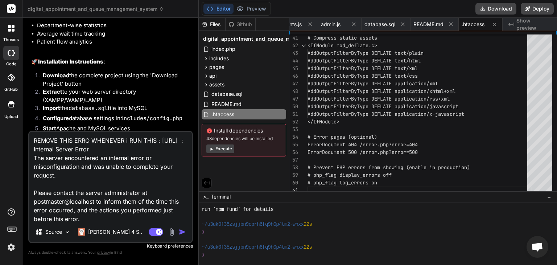
scroll to position [35, 0]
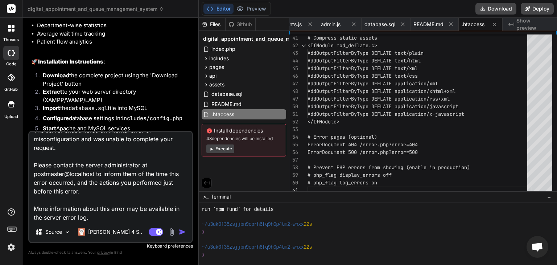
type textarea "REMOVE THIS ERRO WHENEVER i RUN THIS : http://localhost/digital_appointment_and…"
click at [183, 233] on img "button" at bounding box center [182, 231] width 7 height 7
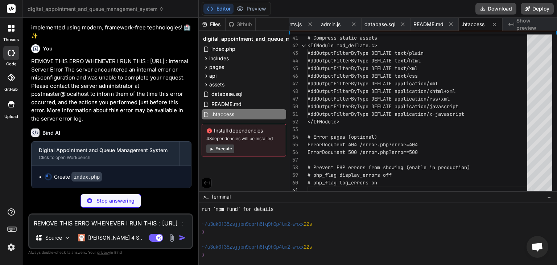
scroll to position [2169, 0]
type textarea "x"
type textarea "</html>"
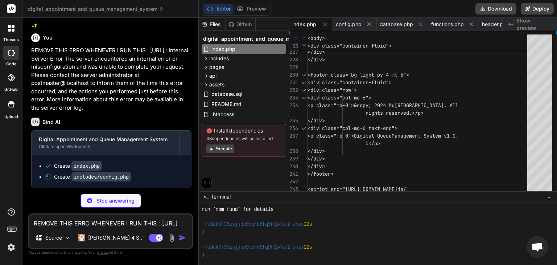
scroll to position [2180, 0]
type textarea "x"
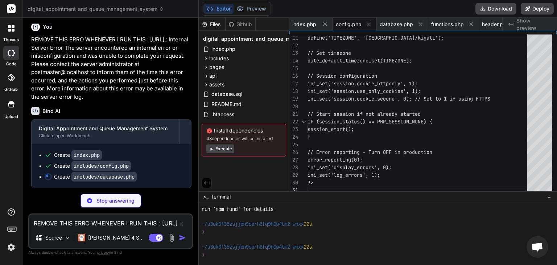
scroll to position [2191, 0]
type textarea "x"
type textarea "?>"
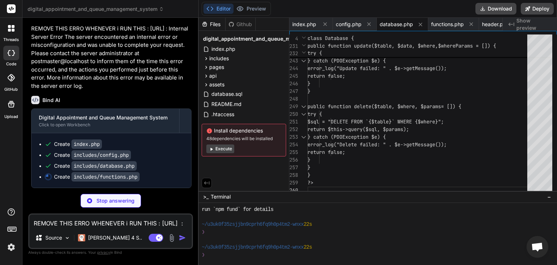
scroll to position [2202, 0]
type textarea "x"
type textarea "} ?>"
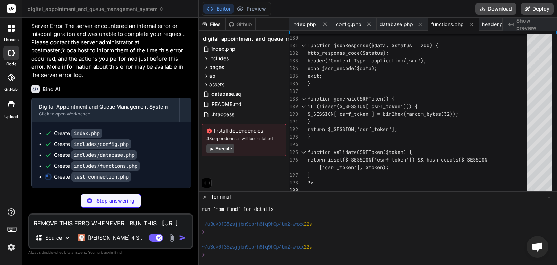
type textarea "x"
type textarea "echo "<li>Check if MySQL is running on port 3306</li>"; echo "<li>Verify userna…"
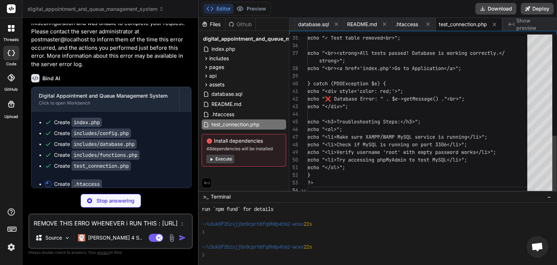
type textarea "x"
type textarea "ExpiresByType image/jpeg "access plus 1 month" </IfModule>"
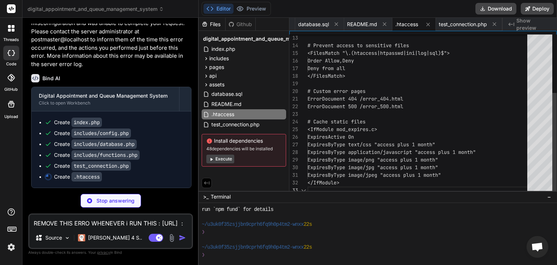
type textarea "x"
type textarea "</div> </div> </body> </html>"
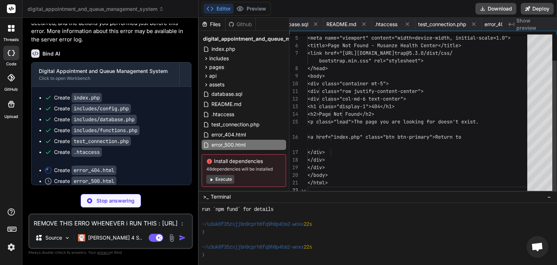
type textarea "x"
type textarea "</body> </html>"
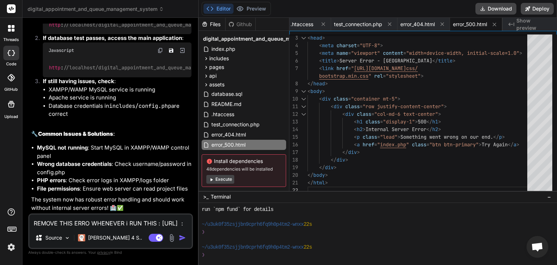
scroll to position [2699, 0]
click at [484, 8] on button "Download" at bounding box center [495, 9] width 41 height 12
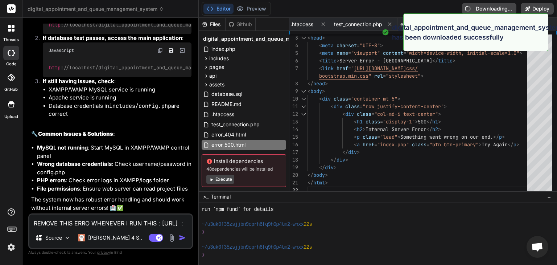
type textarea "x"
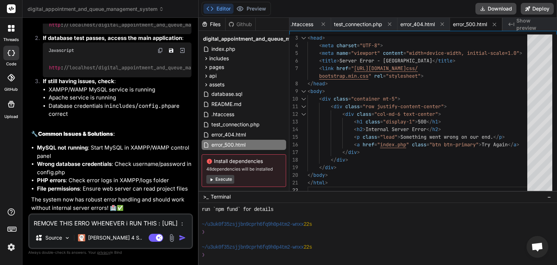
click at [126, 219] on textarea "REMOVE THIS ERRO WHENEVER i RUN THIS : http://localhost/digital_appointment_and…" at bounding box center [110, 220] width 162 height 13
type textarea "N"
type textarea "x"
type textarea "No"
type textarea "x"
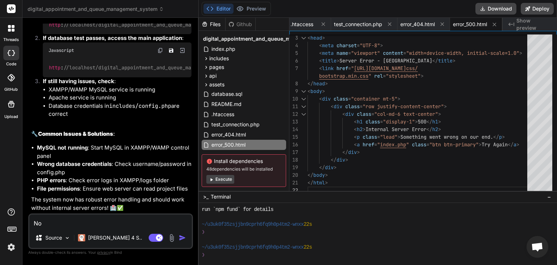
type textarea "Now"
type textarea "x"
type textarea "Now"
type textarea "x"
type textarea "Now ,"
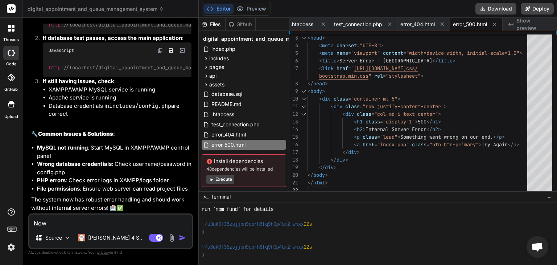
type textarea "x"
type textarea "Now ,"
type textarea "x"
type textarea "Now , I"
type textarea "x"
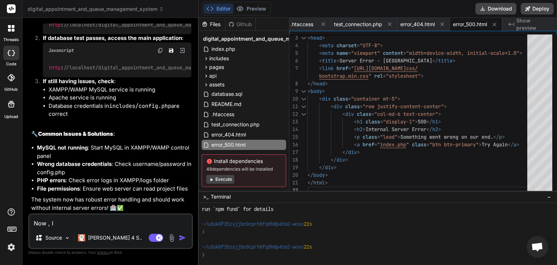
type textarea "Now , I"
type textarea "x"
type textarea "Now , I n"
type textarea "x"
type textarea "Now , I ne"
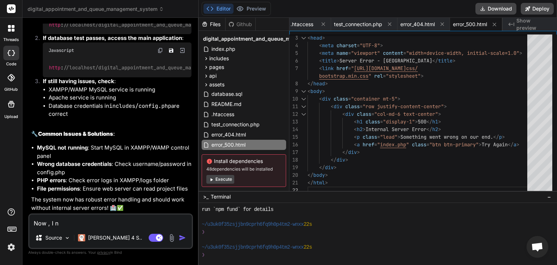
type textarea "x"
type textarea "Now , I nee"
type textarea "x"
type textarea "Now , I need"
type textarea "x"
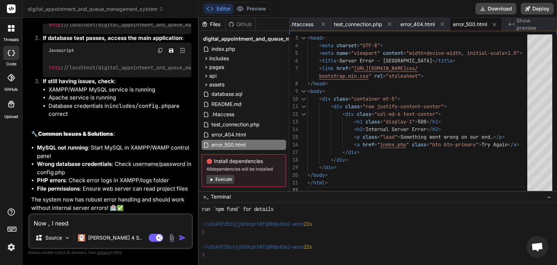
type textarea "Now , I need"
type textarea "x"
type textarea "Now , I need y"
type textarea "x"
type textarea "Now , I need yo"
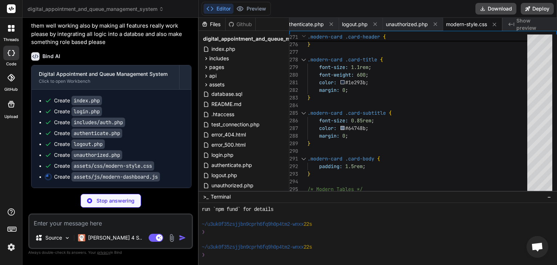
scroll to position [2930, 0]
click at [349, 100] on div "padding: 1.25rem 1.5rem ; } .modern-card .card-title { font-size: 1.1rem ; font…" at bounding box center [419, 155] width 224 height 4462
click at [207, 84] on icon at bounding box center [206, 85] width 6 height 6
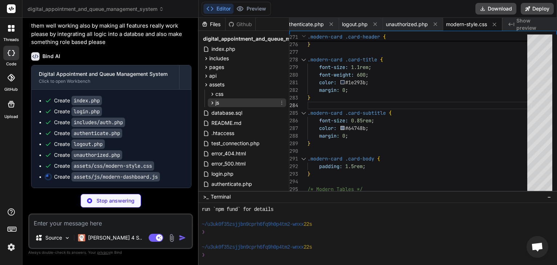
click at [211, 100] on icon at bounding box center [212, 103] width 6 height 6
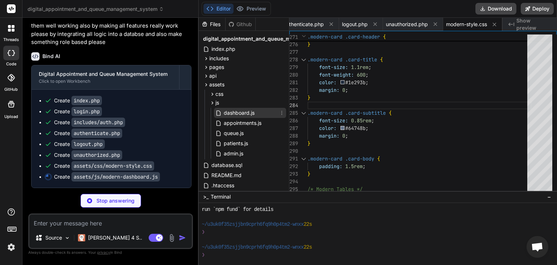
click at [229, 115] on span "dashboard.js" at bounding box center [239, 112] width 32 height 9
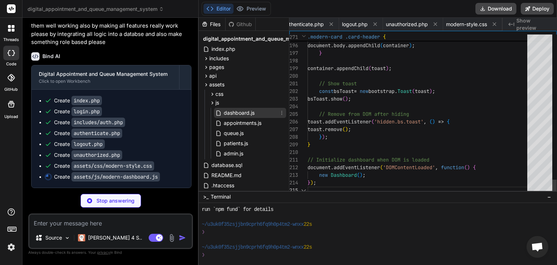
scroll to position [0, 762]
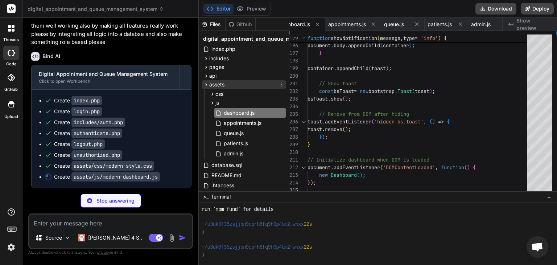
click at [207, 82] on icon at bounding box center [206, 85] width 6 height 6
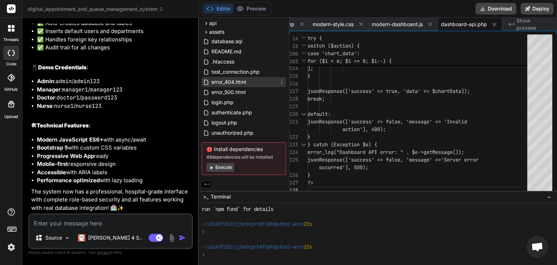
scroll to position [17, 0]
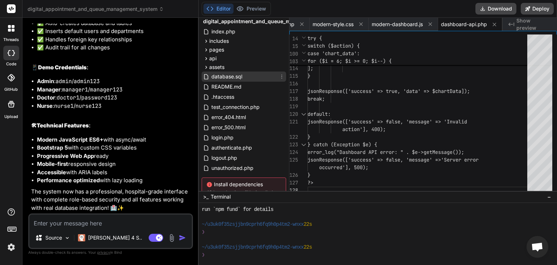
click at [219, 74] on span "database.sql" at bounding box center [227, 76] width 32 height 9
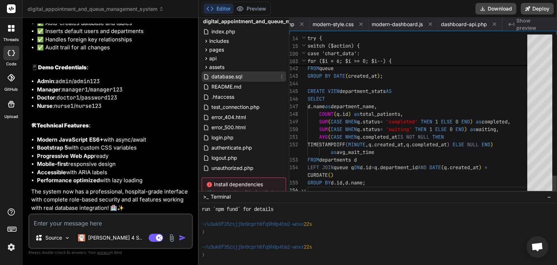
scroll to position [0, 1001]
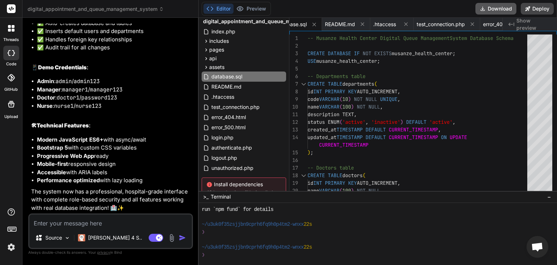
click at [491, 9] on button "Download" at bounding box center [495, 9] width 41 height 12
click at [120, 224] on textarea at bounding box center [110, 220] width 162 height 13
